Goal: Task Accomplishment & Management: Use online tool/utility

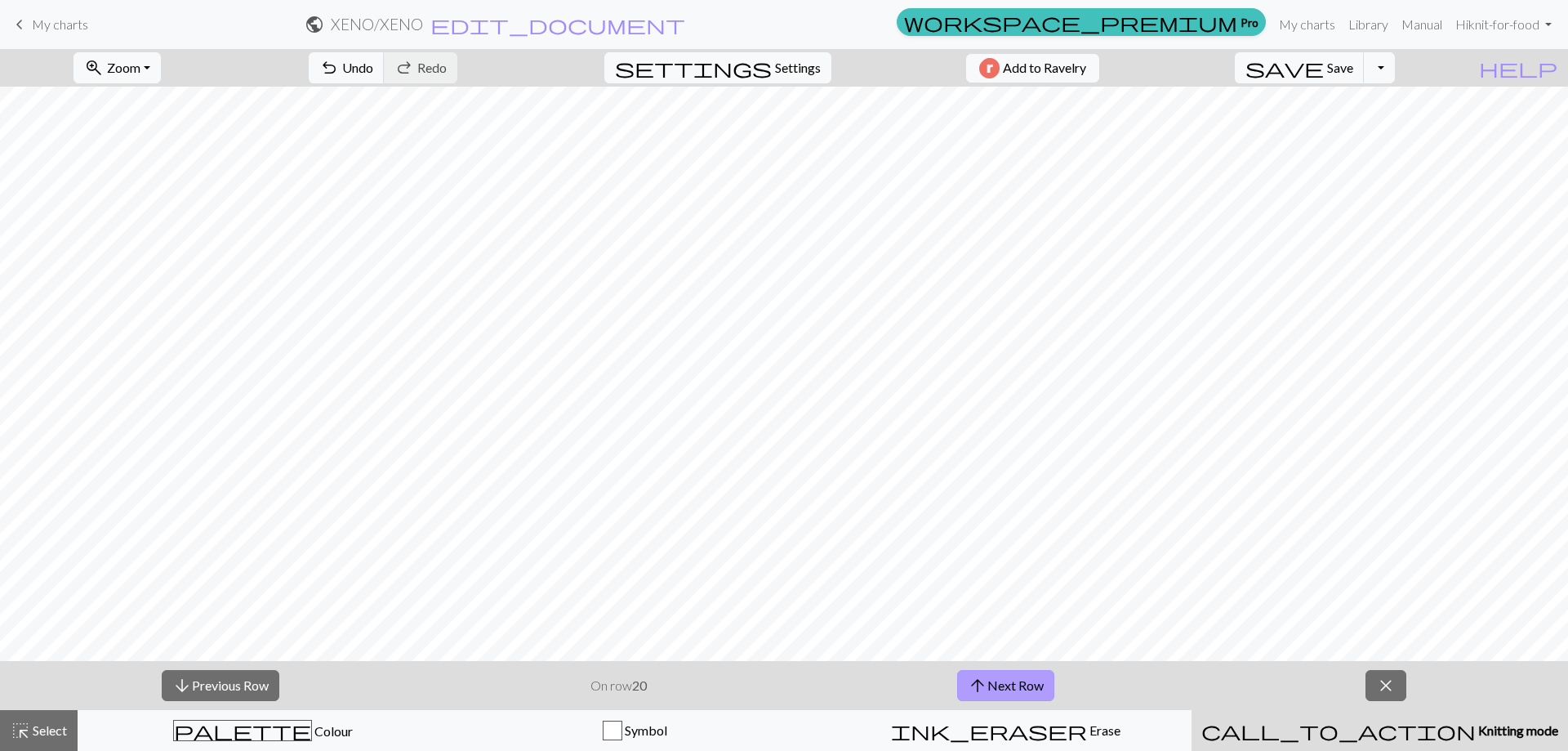
click at [1025, 689] on button "arrow_upward Next Row" at bounding box center [1006, 685] width 97 height 31
click at [1011, 666] on div "arrow_downward Previous Row On row 21 arrow_upward Next Row close" at bounding box center [784, 684] width 1568 height 49
click at [1011, 678] on button "arrow_upward Next Row" at bounding box center [1006, 685] width 97 height 31
click at [1032, 684] on button "arrow_upward Next Row" at bounding box center [1006, 685] width 97 height 31
click at [1024, 676] on button "arrow_upward Next Row" at bounding box center [1006, 685] width 97 height 31
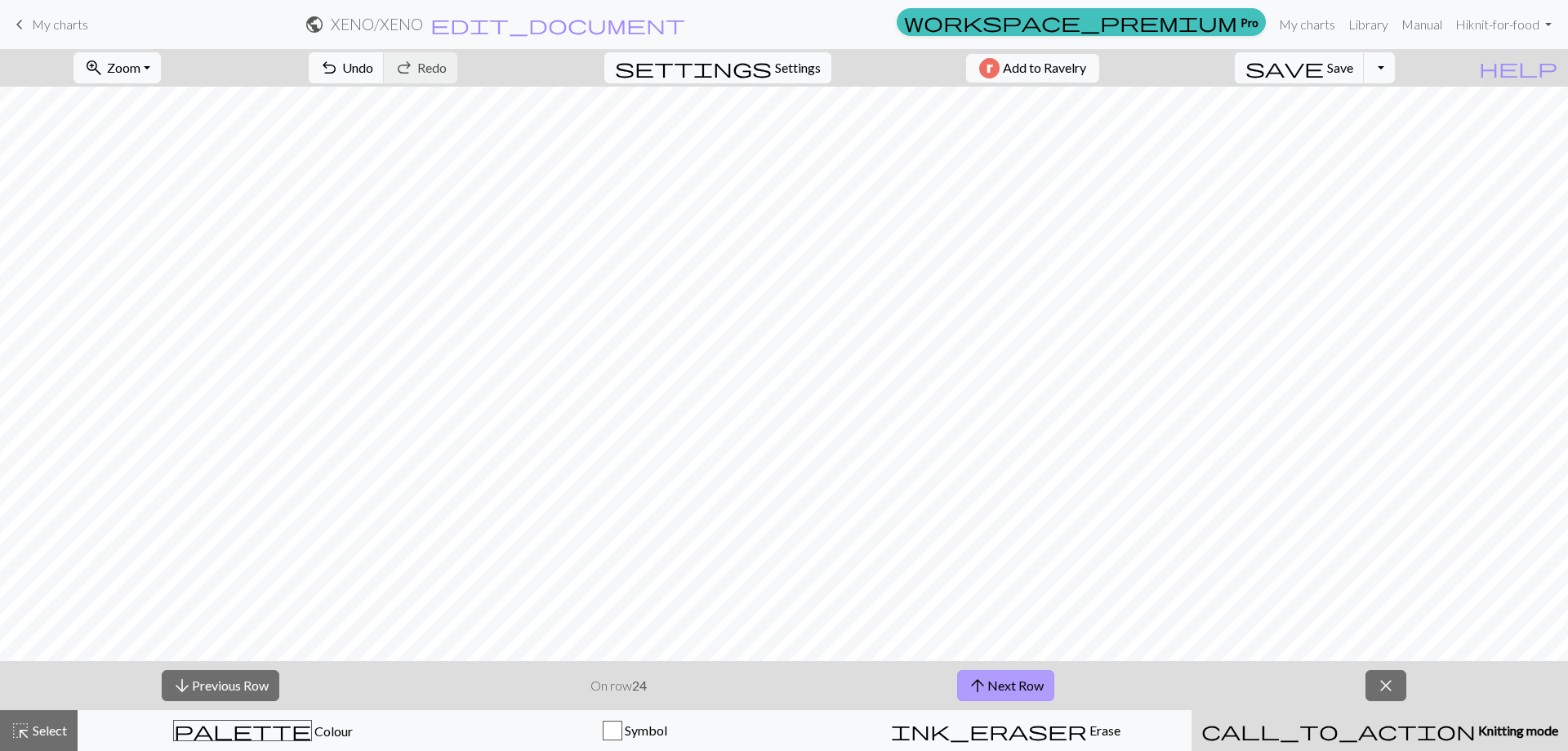
click at [1027, 693] on button "arrow_upward Next Row" at bounding box center [1006, 685] width 97 height 31
click at [1051, 684] on button "arrow_upward Next Row" at bounding box center [1006, 685] width 97 height 31
click at [1002, 684] on button "arrow_upward Next Row" at bounding box center [1006, 685] width 97 height 31
click at [1039, 679] on button "arrow_upward Next Row" at bounding box center [1006, 685] width 97 height 31
click at [1024, 679] on button "arrow_upward Next Row" at bounding box center [1006, 685] width 97 height 31
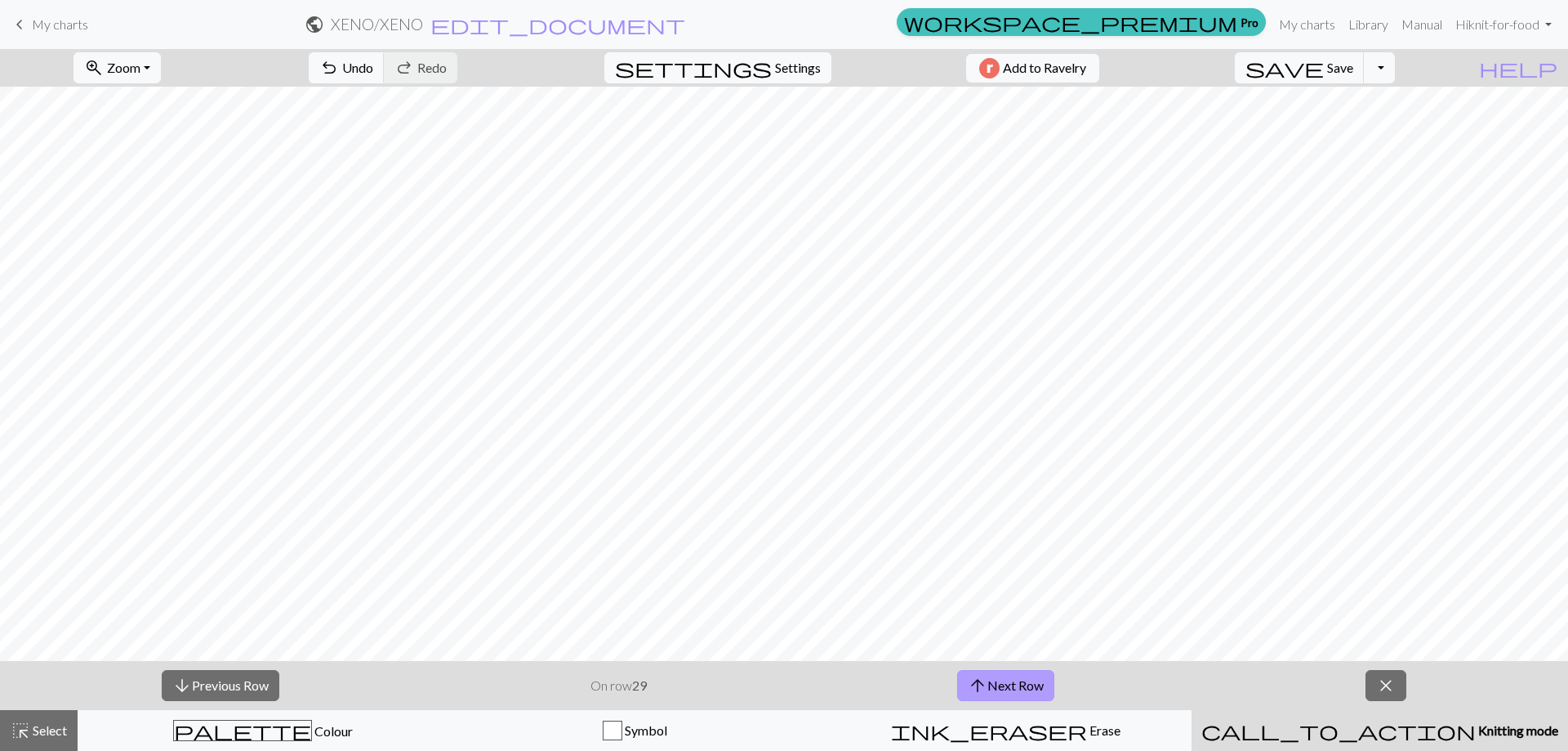
click at [1029, 689] on button "arrow_upward Next Row" at bounding box center [1006, 685] width 97 height 31
click at [1034, 678] on button "arrow_upward Next Row" at bounding box center [1006, 685] width 97 height 31
click at [1016, 676] on button "arrow_upward Next Row" at bounding box center [1006, 685] width 97 height 31
click at [1008, 684] on button "arrow_upward Next Row" at bounding box center [1006, 685] width 97 height 31
click at [1013, 685] on button "arrow_upward Next Row" at bounding box center [1006, 685] width 97 height 31
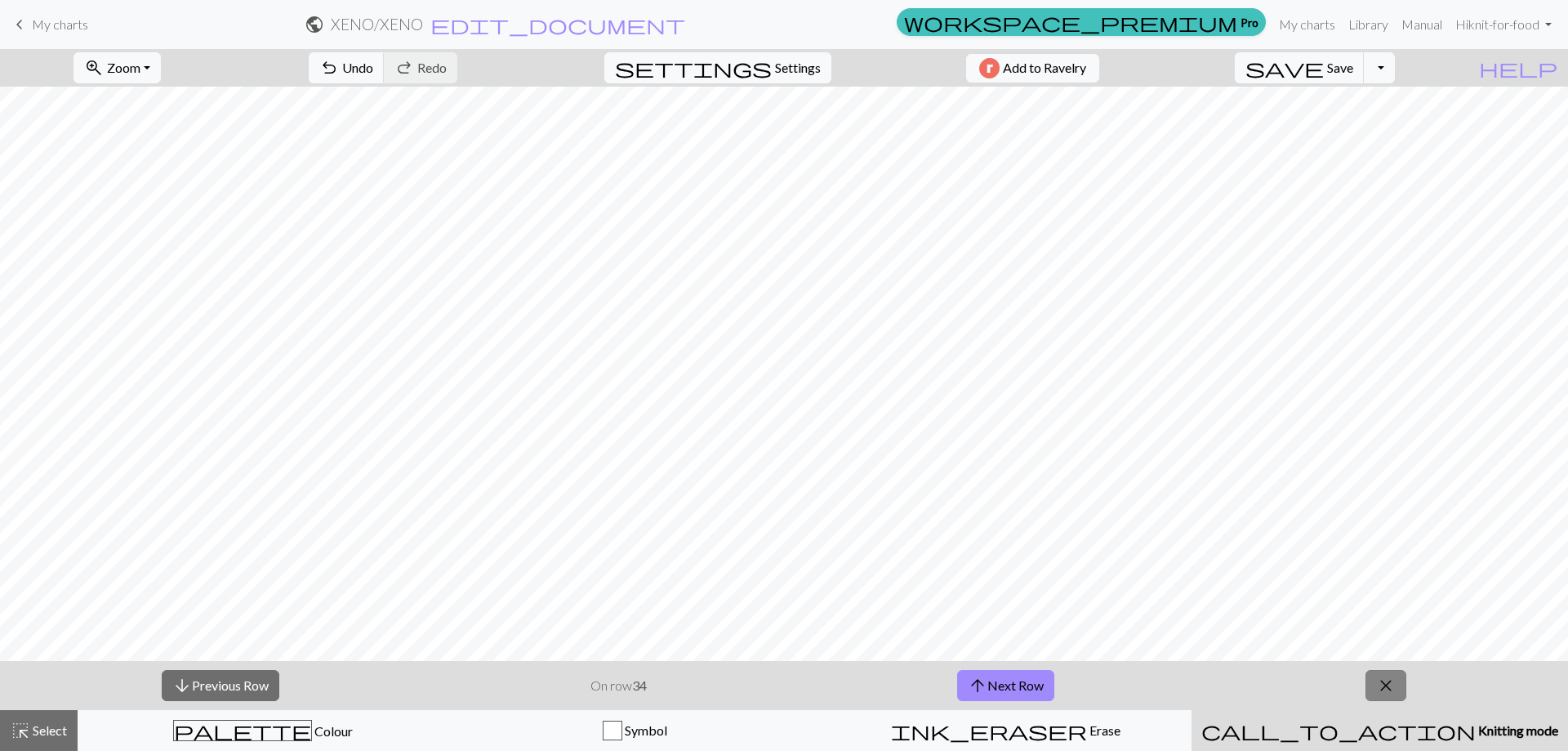
drag, startPoint x: 1382, startPoint y: 688, endPoint x: 1344, endPoint y: 62, distance: 627.2
click at [1382, 688] on span "close" at bounding box center [1386, 685] width 20 height 23
click at [1324, 62] on span "save" at bounding box center [1285, 67] width 79 height 23
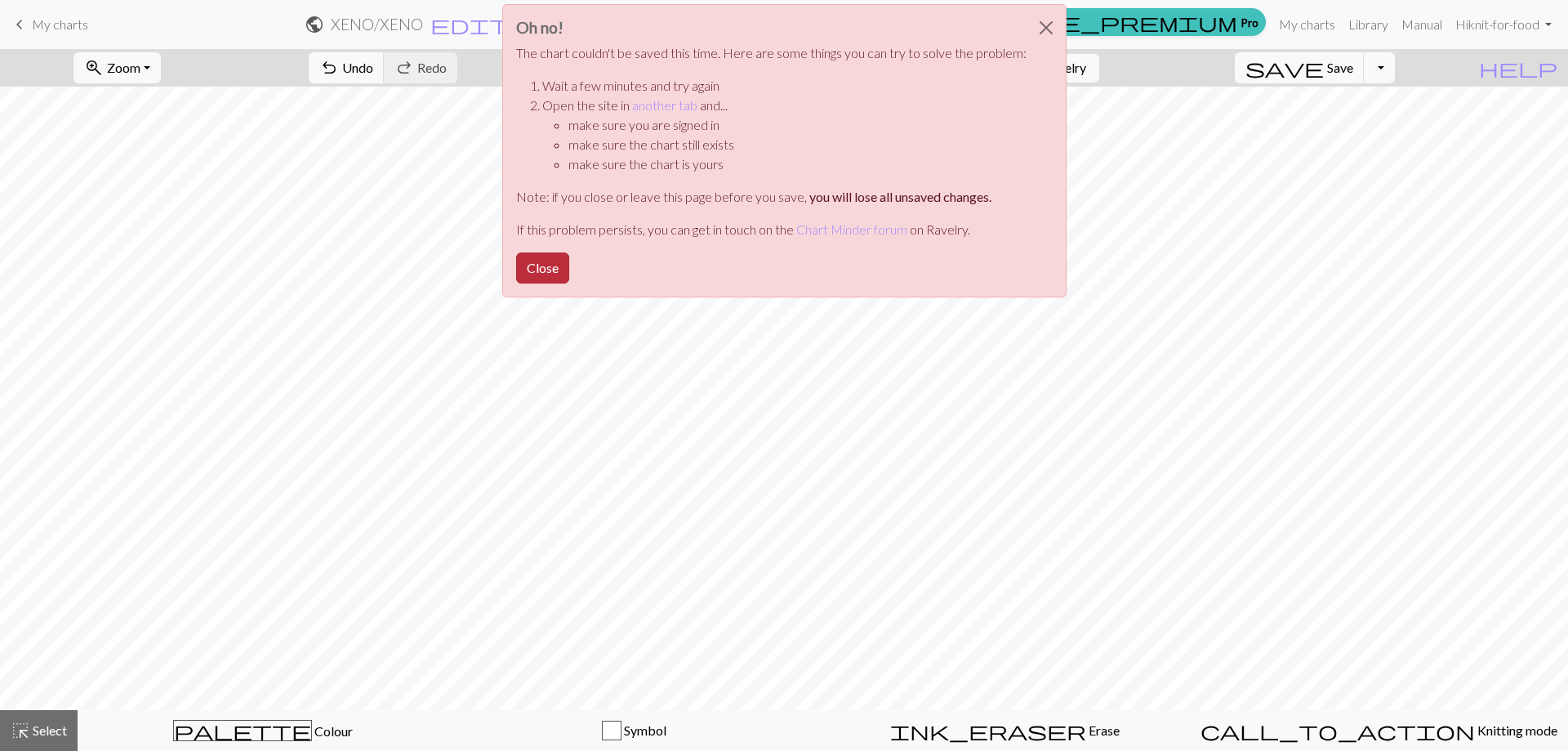
click at [542, 273] on button "Close" at bounding box center [543, 267] width 53 height 31
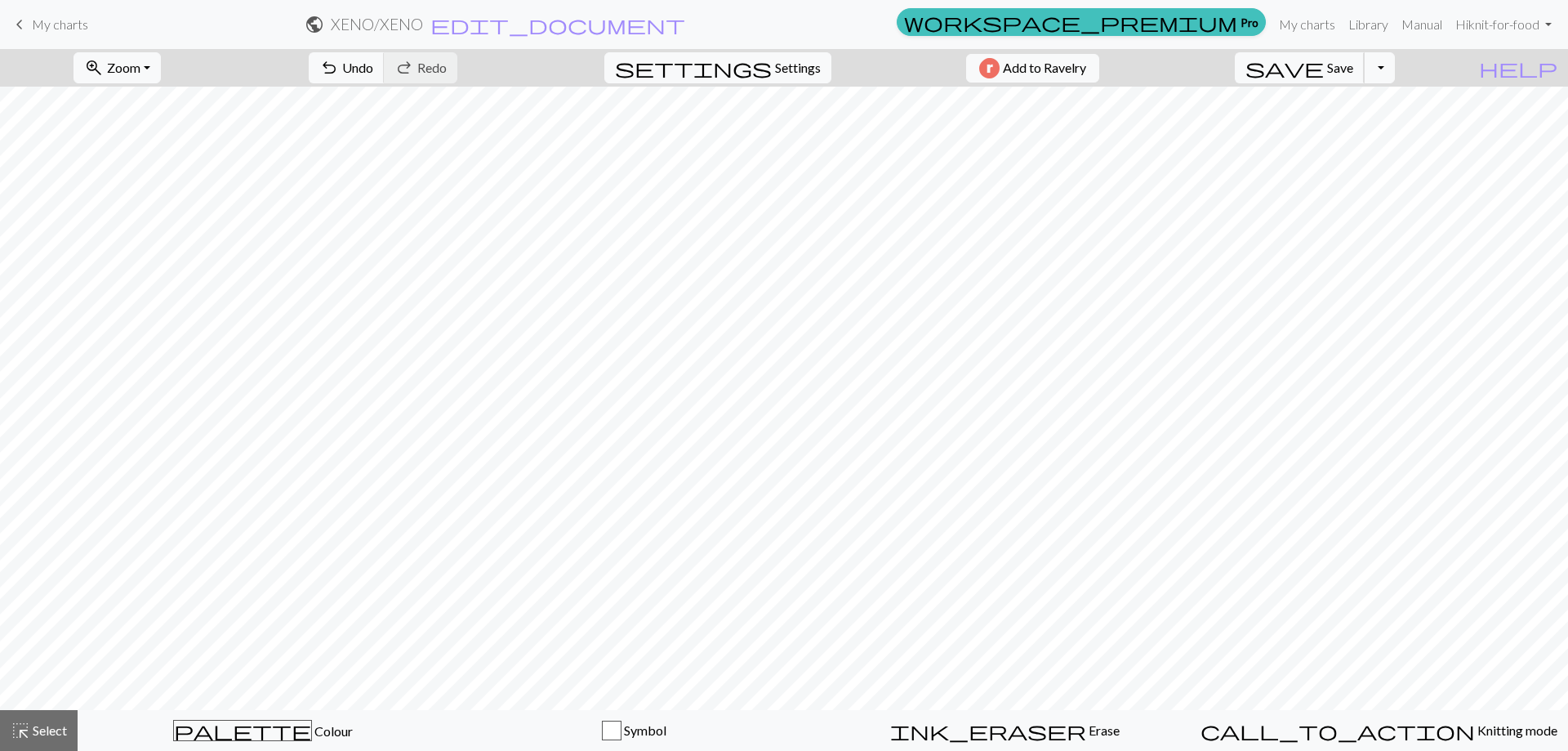
click at [1354, 65] on span "Save" at bounding box center [1340, 67] width 26 height 15
drag, startPoint x: 1455, startPoint y: 158, endPoint x: 1443, endPoint y: 148, distance: 15.6
click at [1452, 158] on div "Oh no! The chart couldn't be saved this time. Here are some things you can try …" at bounding box center [784, 155] width 1568 height 310
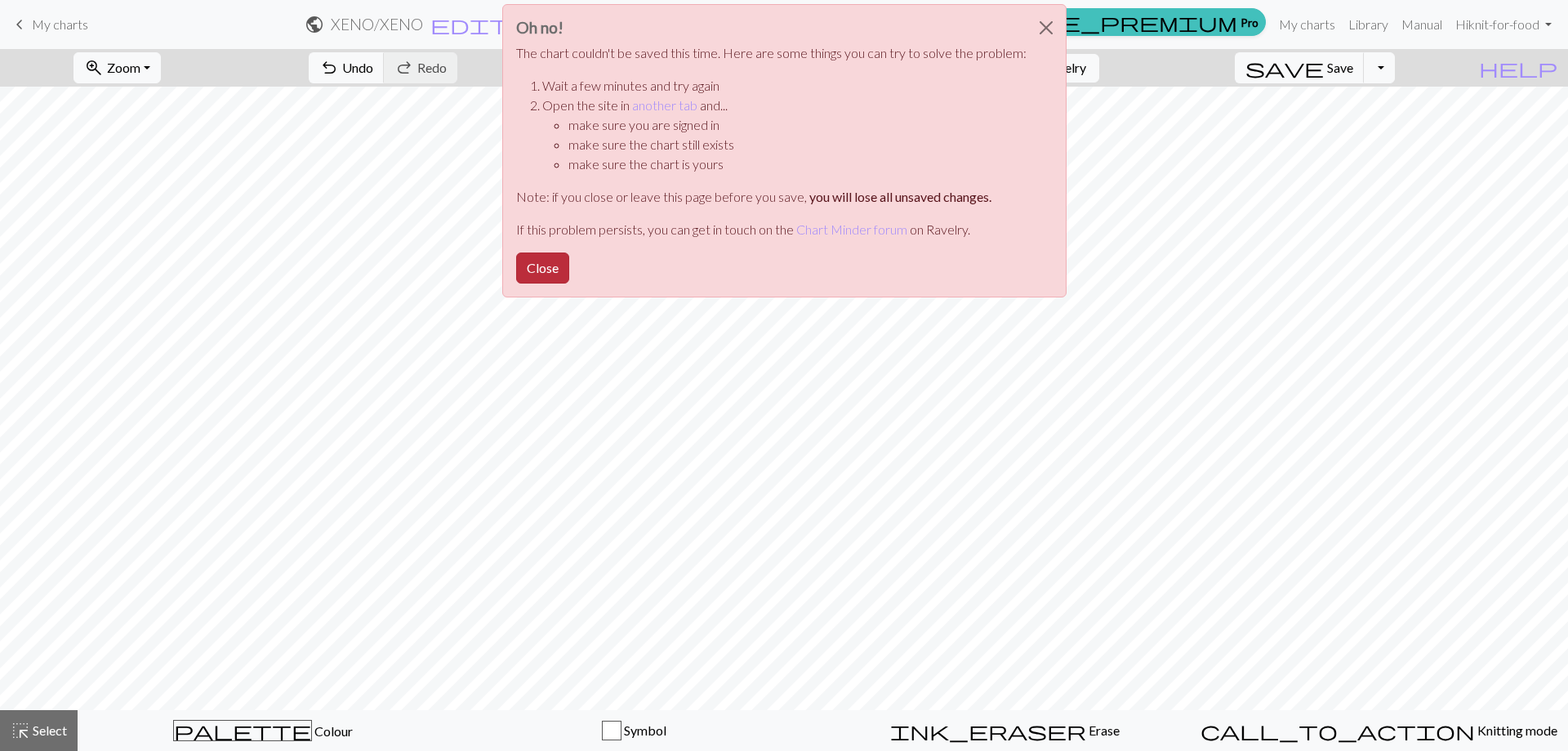
click at [545, 284] on button "Close" at bounding box center [543, 267] width 53 height 31
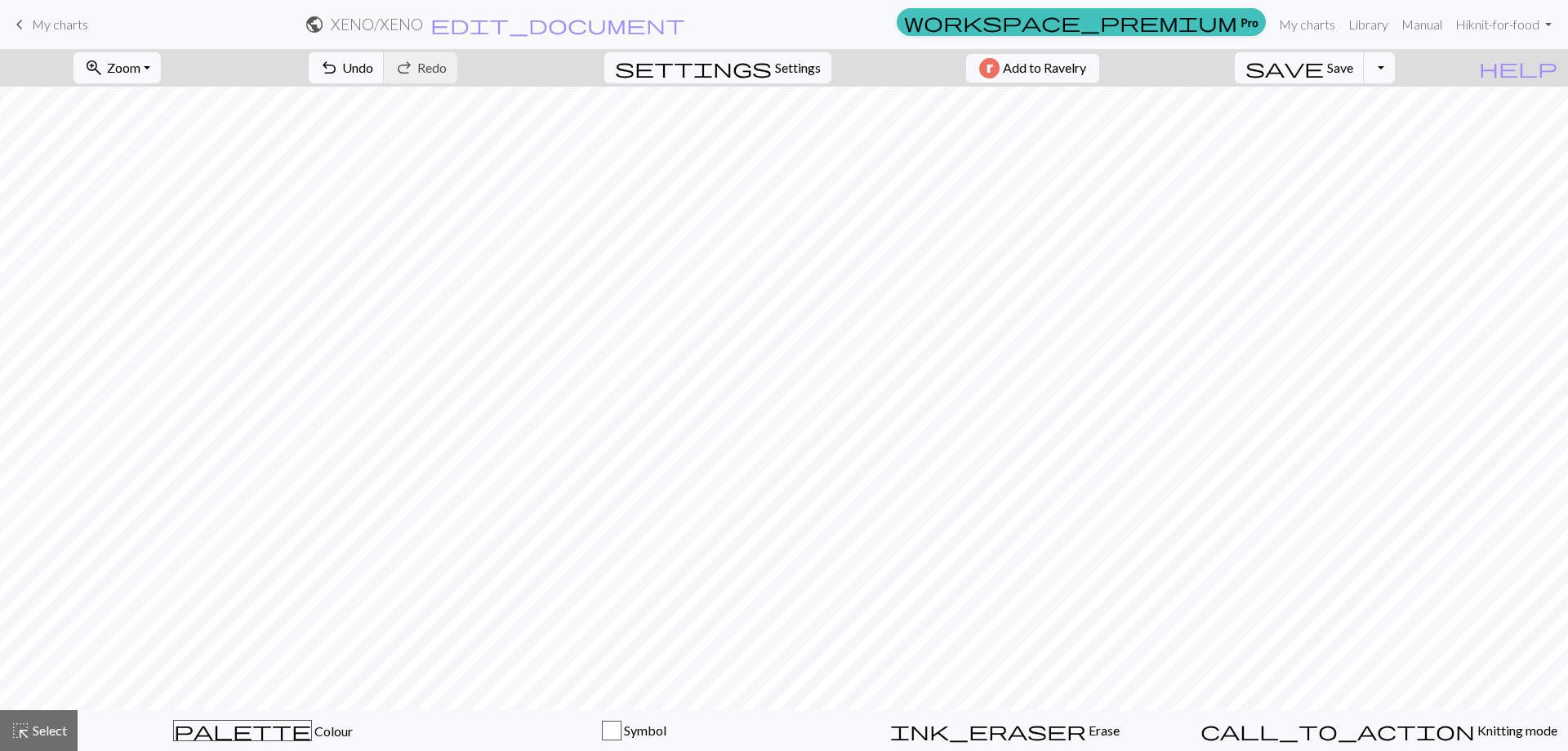
click at [546, 274] on button "Close" at bounding box center [543, 267] width 53 height 31
click at [1395, 77] on button "Toggle Dropdown" at bounding box center [1379, 67] width 31 height 31
click at [1349, 113] on button "file_copy Save a copy" at bounding box center [1259, 103] width 269 height 26
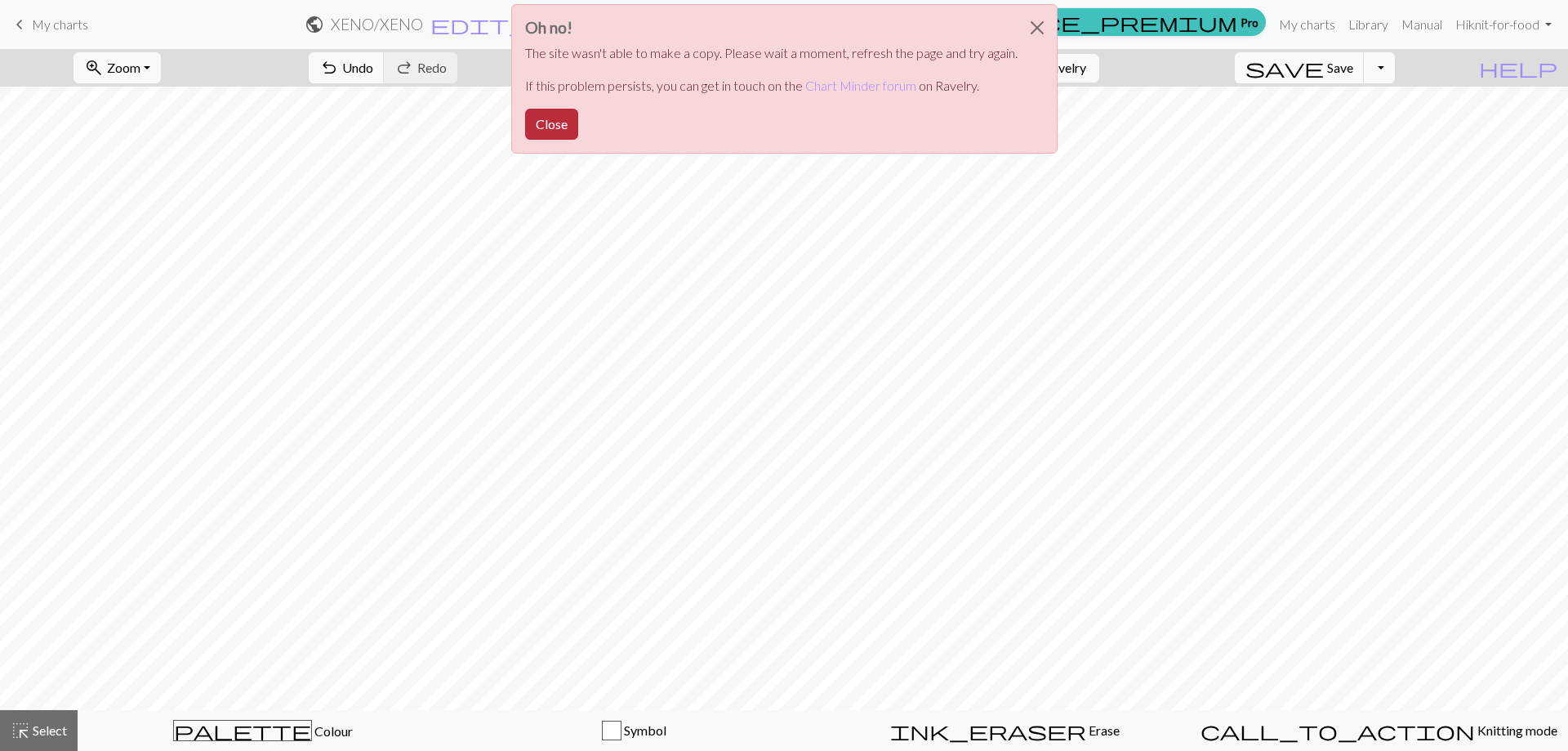
click at [562, 116] on button "Close" at bounding box center [552, 124] width 53 height 31
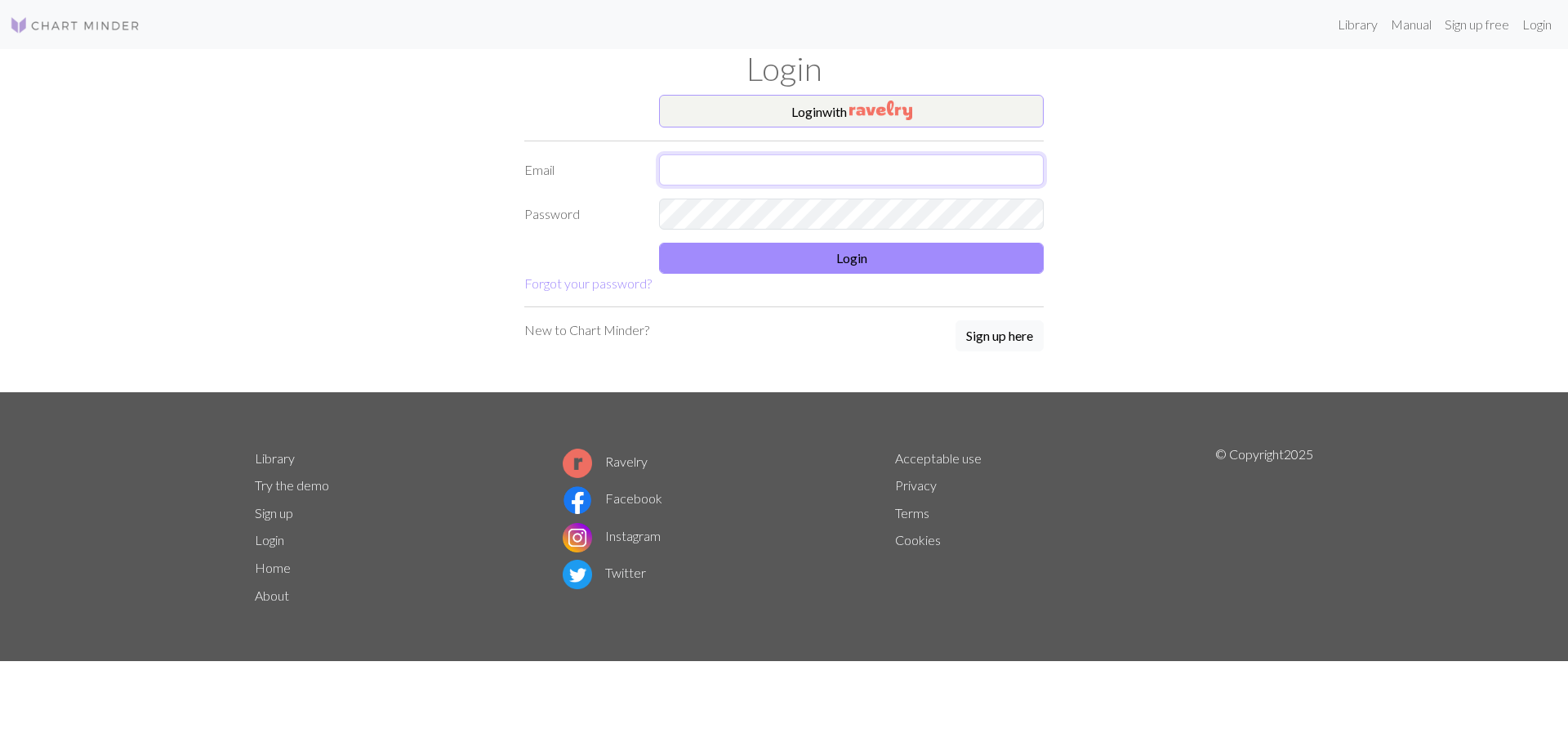
type input "hunterschaus068@gmail.com"
click at [849, 112] on button "Login with" at bounding box center [851, 111] width 385 height 32
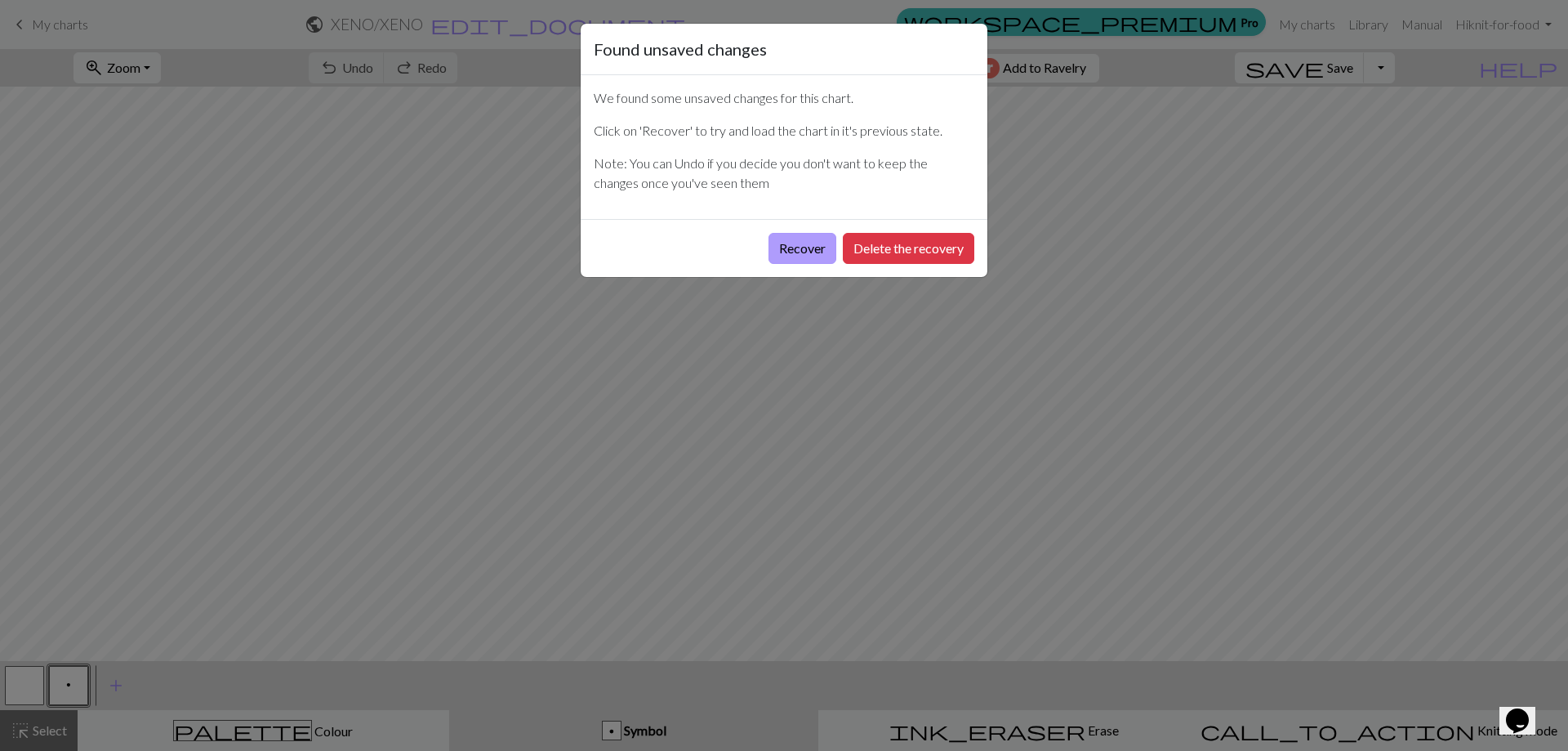
click at [791, 253] on button "Recover" at bounding box center [802, 248] width 68 height 31
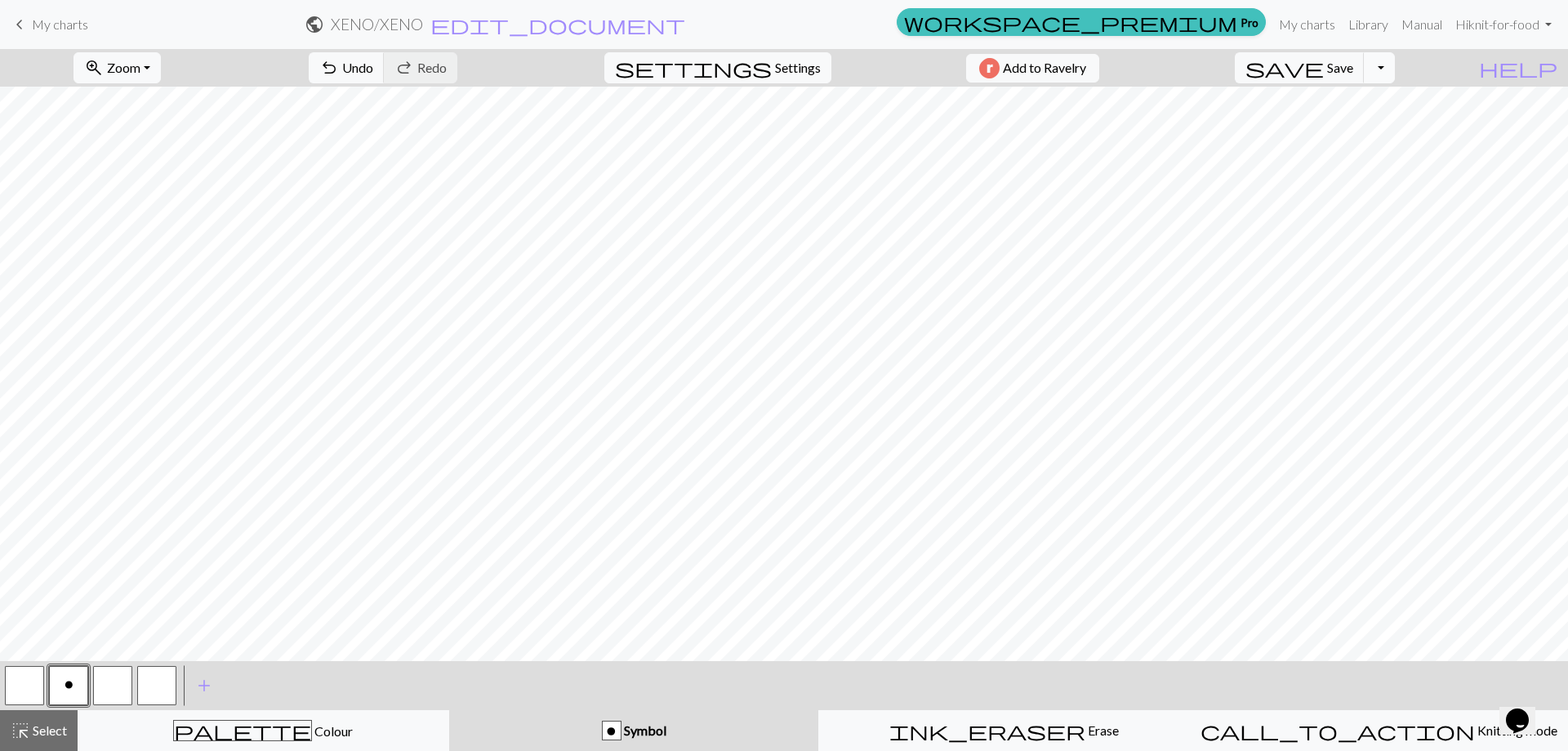
click at [1395, 65] on button "Toggle Dropdown" at bounding box center [1379, 67] width 31 height 31
click at [1395, 101] on button "file_copy Save a copy" at bounding box center [1259, 103] width 269 height 26
click at [1469, 77] on div "zoom_in Zoom Zoom Fit all Fit width Fit height 50% 100% 150% 200% undo Undo Und…" at bounding box center [734, 67] width 1469 height 38
click at [69, 24] on span "My charts" at bounding box center [60, 24] width 56 height 15
